Goal: Task Accomplishment & Management: Manage account settings

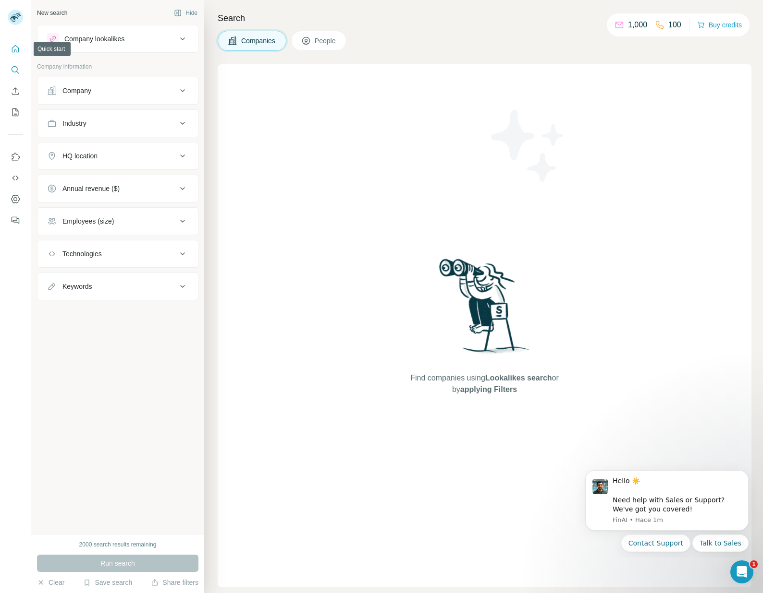
click at [15, 50] on icon "Quick start" at bounding box center [15, 48] width 7 height 7
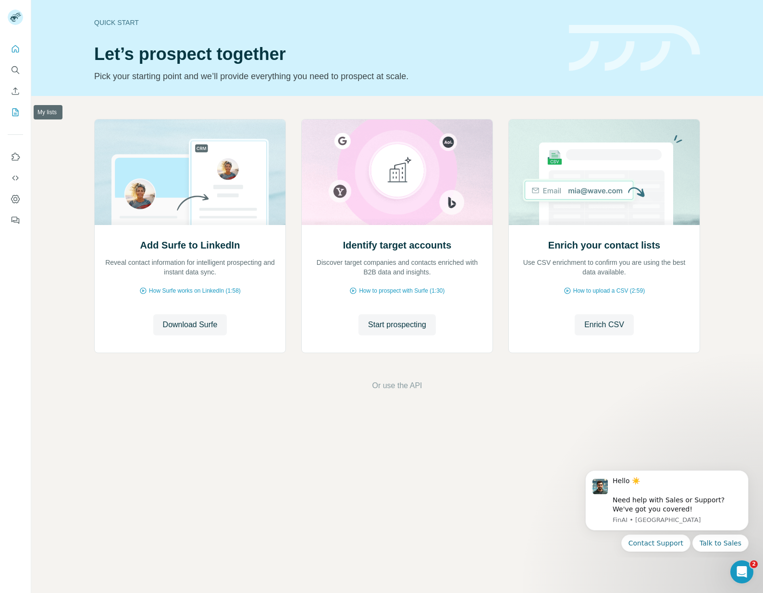
click at [16, 110] on icon "My lists" at bounding box center [16, 113] width 10 height 10
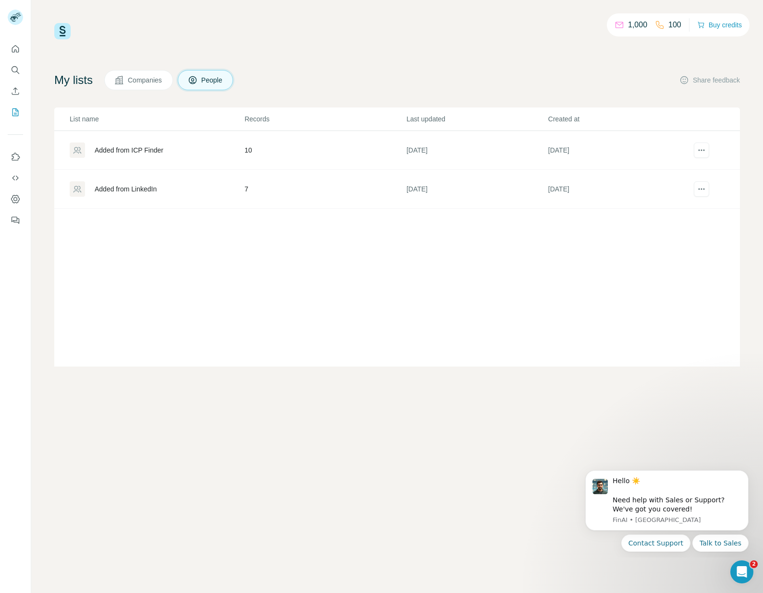
click at [118, 157] on div "Added from ICP Finder" at bounding box center [157, 150] width 174 height 15
click at [138, 147] on div "Added from ICP Finder" at bounding box center [129, 150] width 69 height 10
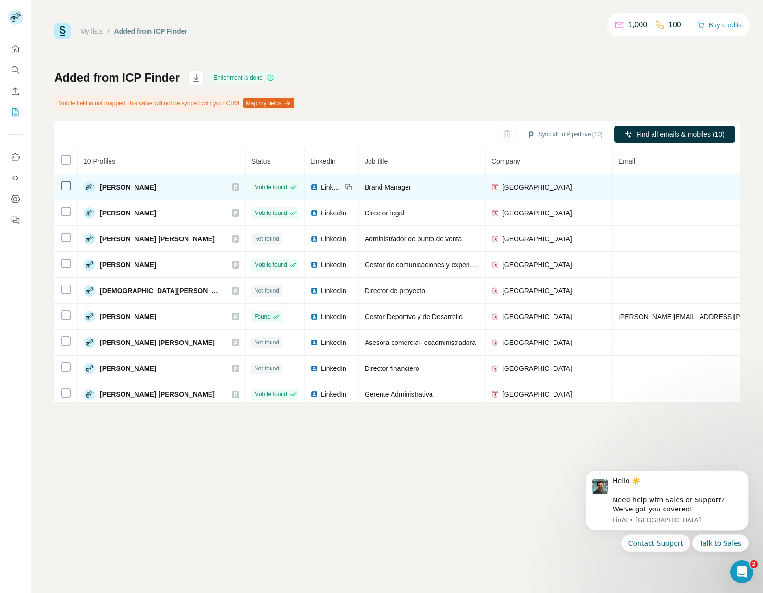
click at [364, 189] on span "Brand Manager" at bounding box center [387, 187] width 47 height 8
click at [160, 188] on div "[PERSON_NAME]" at bounding box center [162, 188] width 156 height 12
click at [86, 188] on img at bounding box center [90, 188] width 12 height 12
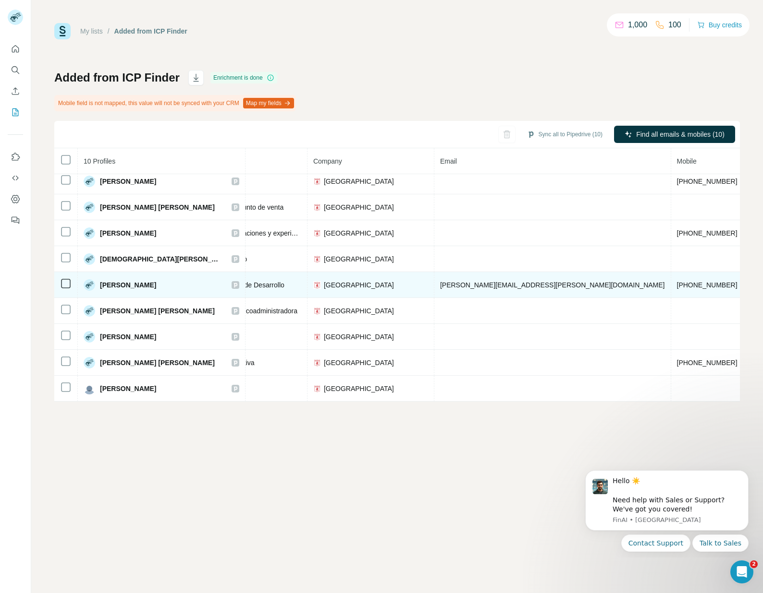
scroll to position [32, 178]
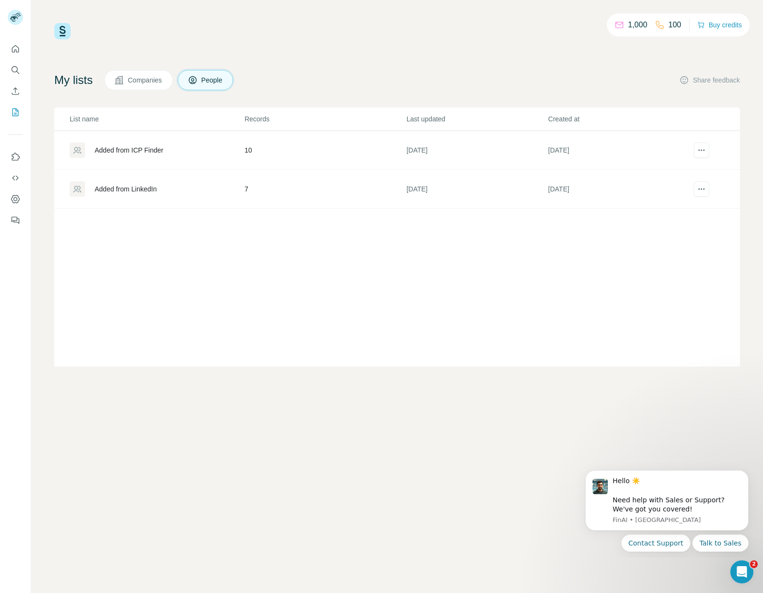
click at [131, 191] on div "Added from LinkedIn" at bounding box center [126, 189] width 62 height 10
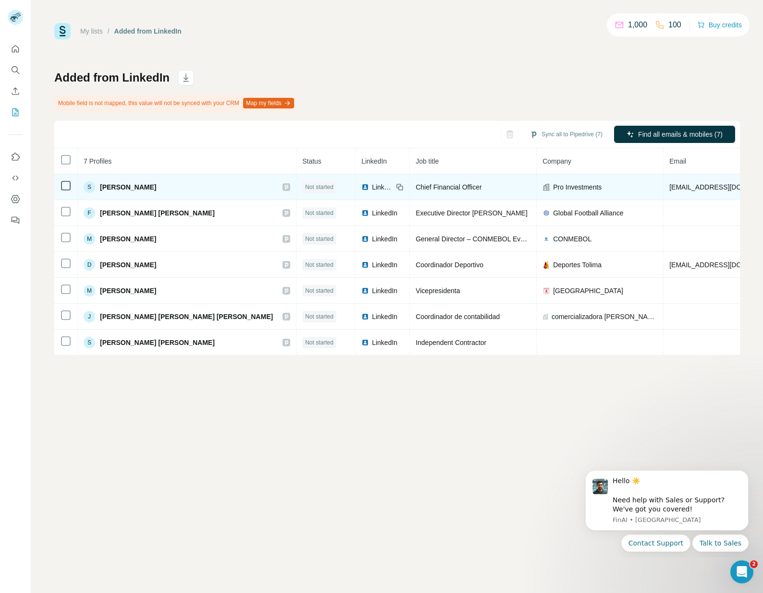
drag, startPoint x: 187, startPoint y: 189, endPoint x: 158, endPoint y: 188, distance: 29.3
click at [187, 189] on div "S [PERSON_NAME]" at bounding box center [187, 188] width 206 height 12
click at [125, 186] on span "[PERSON_NAME]" at bounding box center [128, 187] width 56 height 10
click at [553, 189] on span "Pro Investments" at bounding box center [577, 187] width 48 height 10
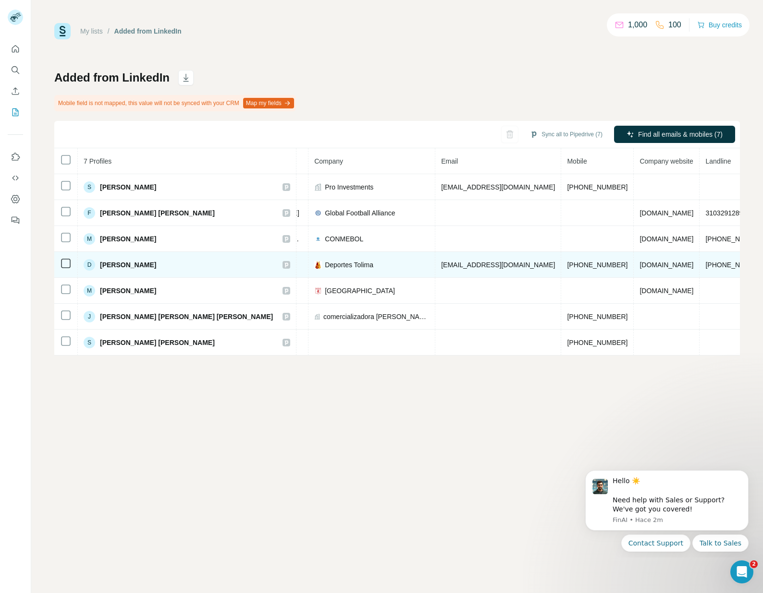
scroll to position [0, 238]
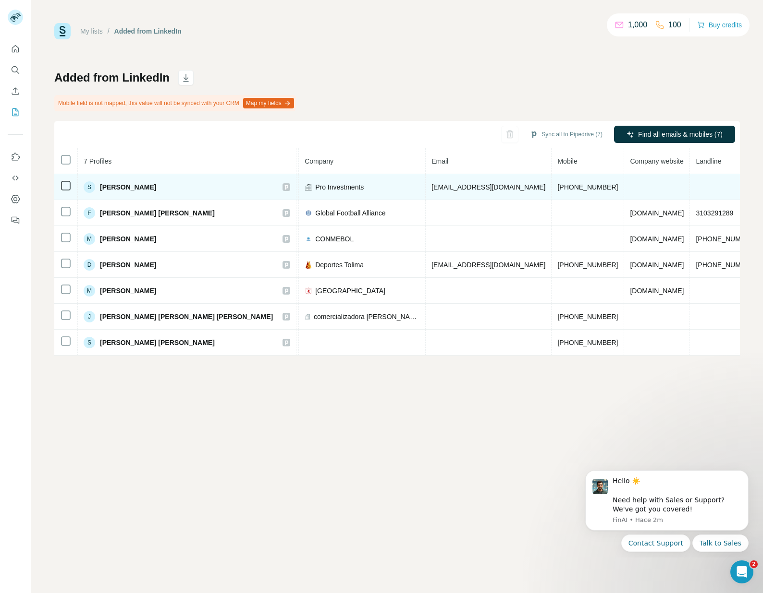
click at [122, 186] on span "[PERSON_NAME]" at bounding box center [128, 187] width 56 height 10
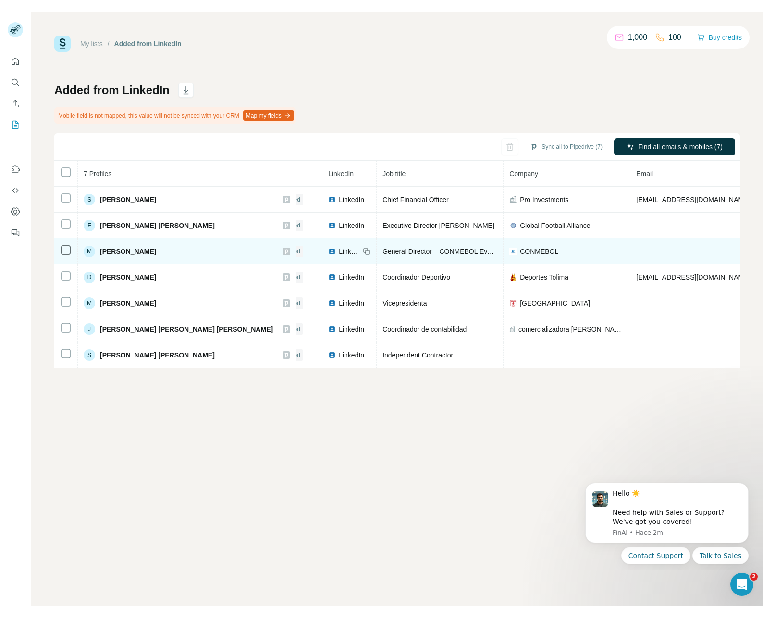
scroll to position [0, 0]
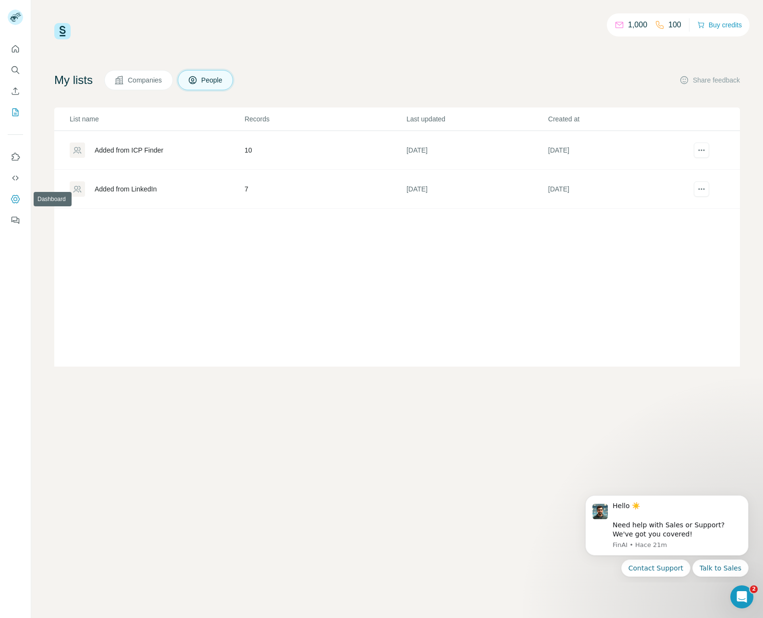
click at [17, 197] on icon "Dashboard" at bounding box center [16, 199] width 10 height 10
